Goal: Find specific page/section: Find specific page/section

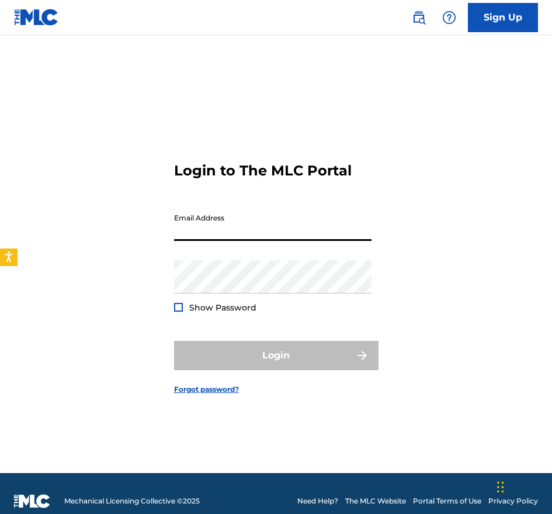
click at [230, 230] on input "Email Address" at bounding box center [273, 223] width 198 height 33
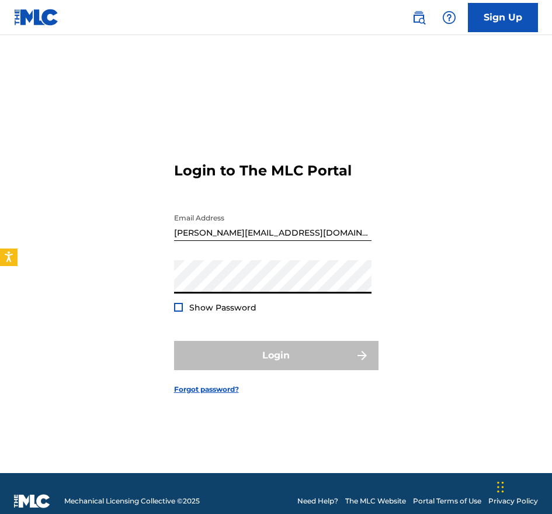
type input "[PERSON_NAME][EMAIL_ADDRESS][DOMAIN_NAME]"
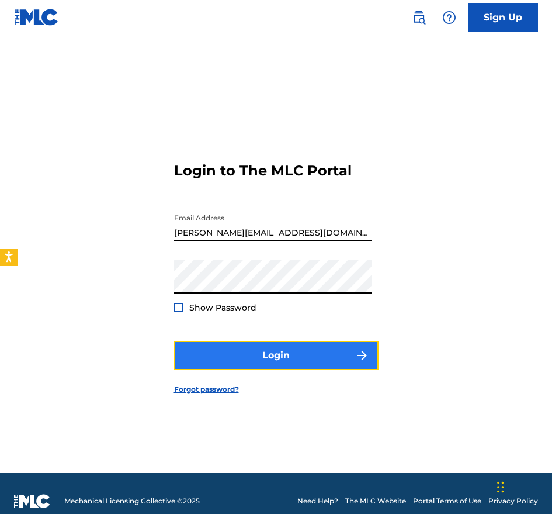
click at [278, 359] on button "Login" at bounding box center [276, 355] width 205 height 29
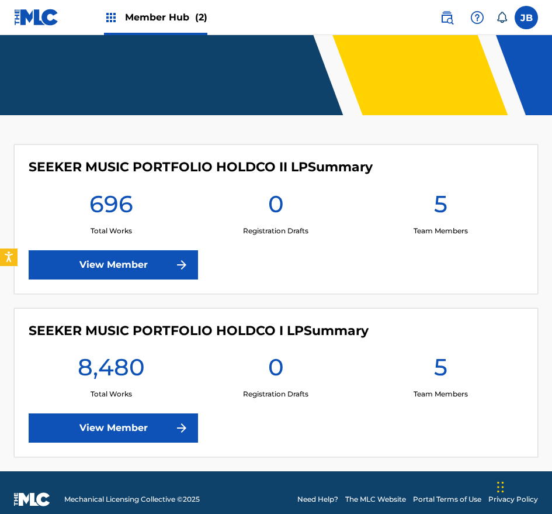
scroll to position [173, 0]
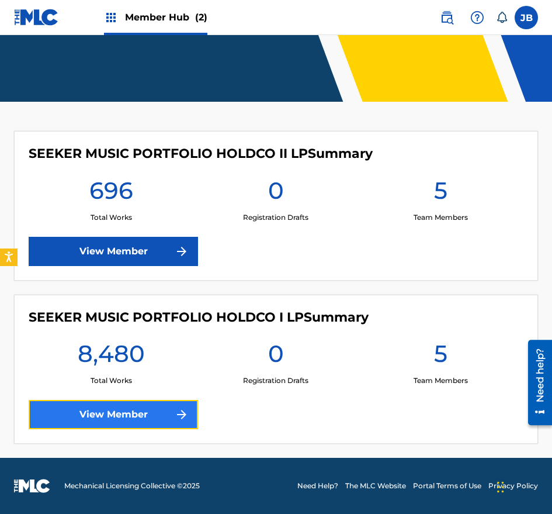
click at [126, 416] on link "View Member" at bounding box center [113, 414] width 169 height 29
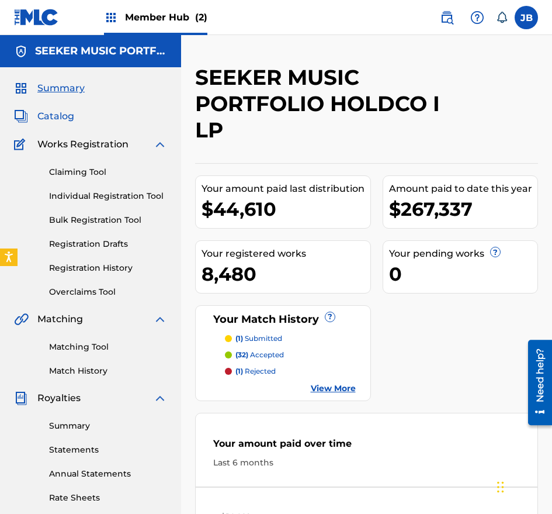
click at [64, 116] on span "Catalog" at bounding box center [55, 116] width 37 height 14
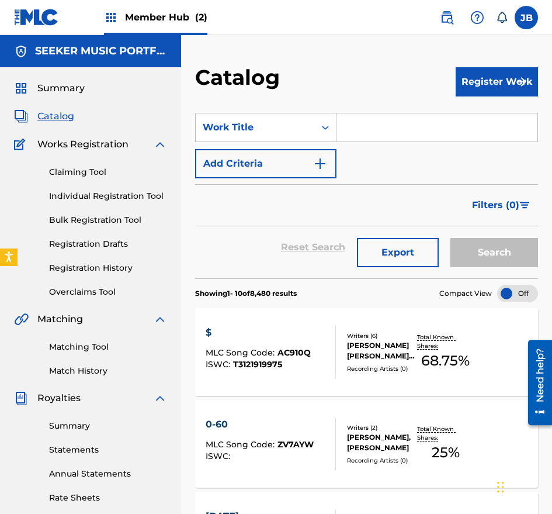
click at [410, 128] on input "Search Form" at bounding box center [437, 127] width 201 height 28
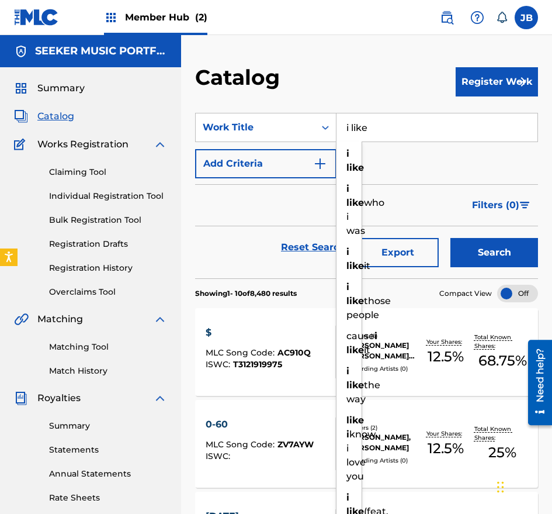
type input "i like"
click at [451, 238] on button "Search" at bounding box center [495, 252] width 88 height 29
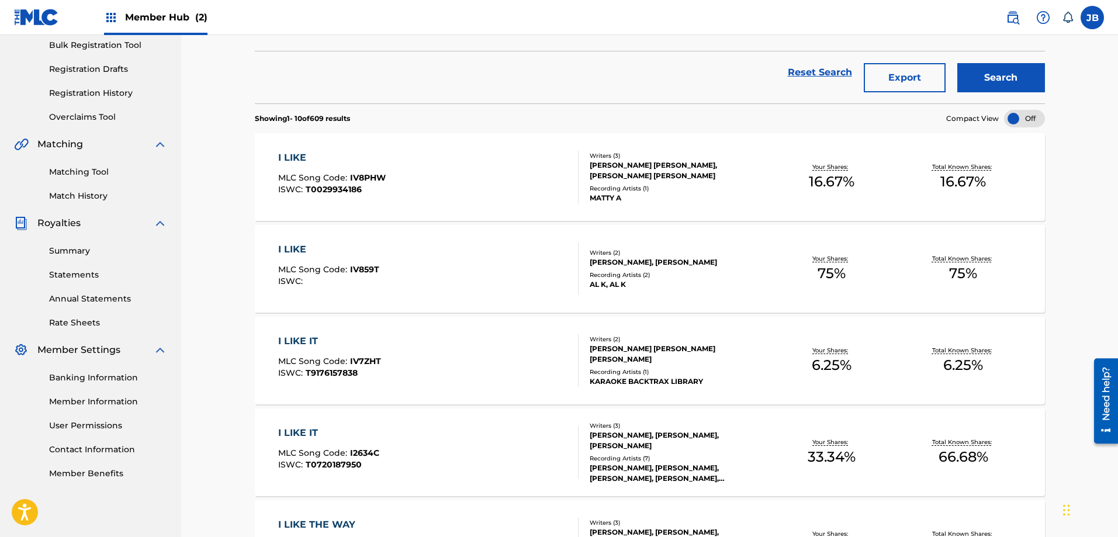
scroll to position [175, 0]
